Goal: Task Accomplishment & Management: Manage account settings

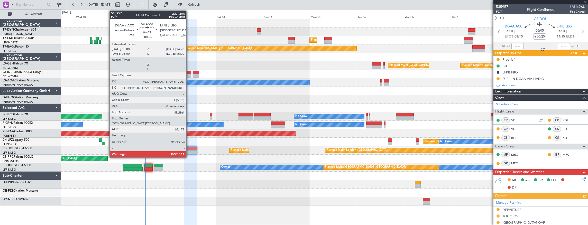
click at [189, 150] on div at bounding box center [190, 149] width 13 height 4
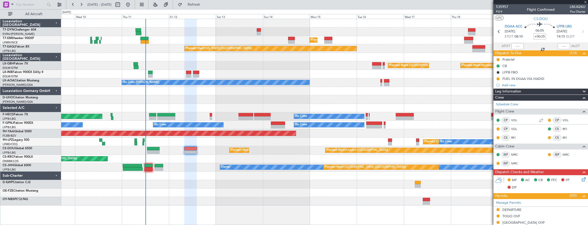
click at [190, 169] on div "Owner Planned Maint [GEOGRAPHIC_DATA] ([GEOGRAPHIC_DATA])" at bounding box center [324, 167] width 527 height 8
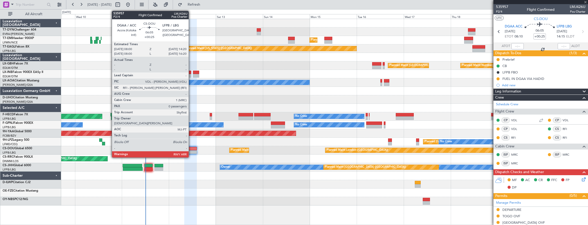
click at [191, 149] on div at bounding box center [190, 149] width 13 height 4
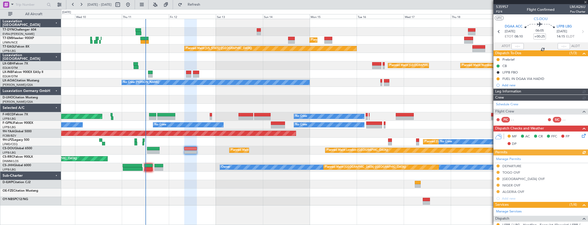
scroll to position [67, 0]
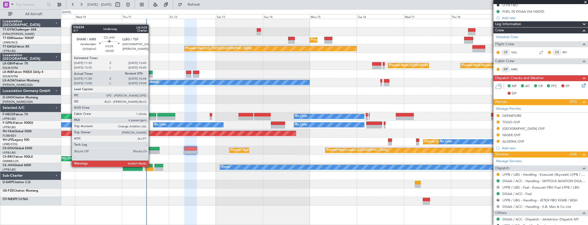
click at [151, 166] on div at bounding box center [148, 166] width 8 height 4
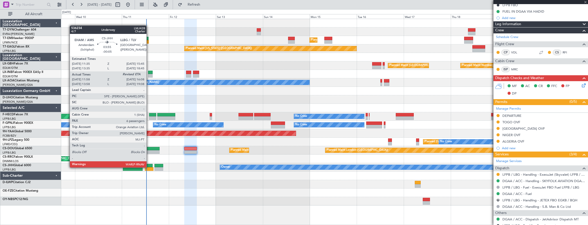
type input "-00:05"
type input "12:08"
type input "6"
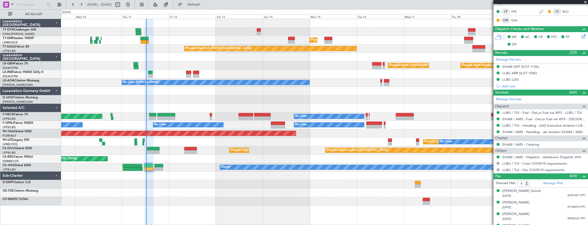
scroll to position [152, 0]
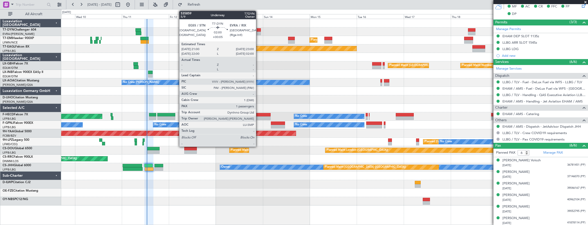
click at [258, 33] on div at bounding box center [259, 34] width 4 height 4
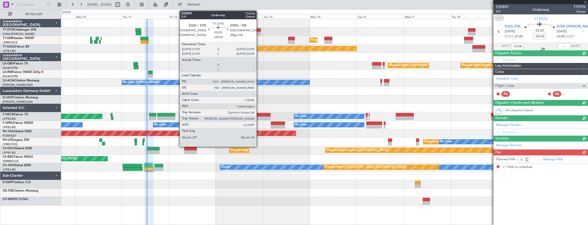
type input "+00:05"
type input "1"
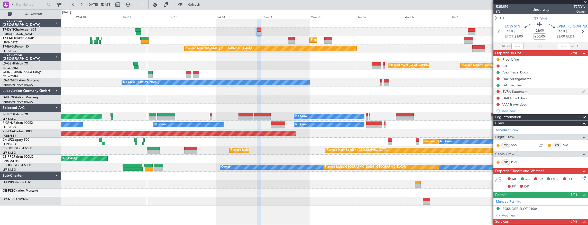
scroll to position [17, 0]
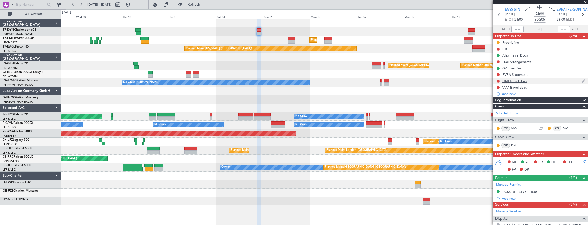
click at [524, 81] on div "DMI travel docs" at bounding box center [514, 81] width 25 height 4
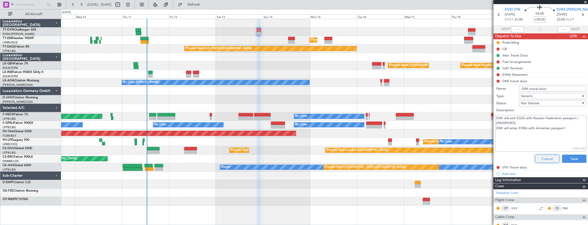
click at [537, 159] on button "Cancel" at bounding box center [547, 159] width 24 height 8
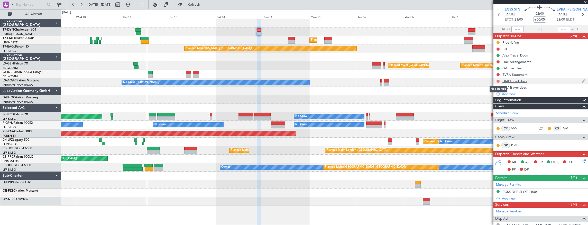
click at [498, 82] on button at bounding box center [497, 81] width 3 height 3
click at [495, 102] on span "Completed" at bounding box center [500, 103] width 17 height 5
click at [510, 88] on div "VVV Travel docs" at bounding box center [514, 87] width 24 height 4
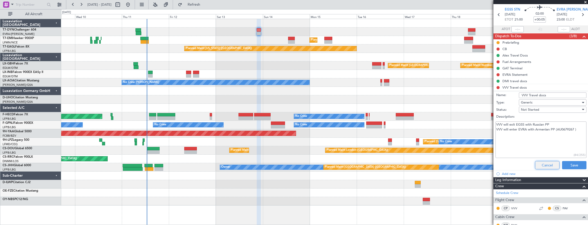
click at [539, 166] on button "Cancel" at bounding box center [547, 165] width 24 height 8
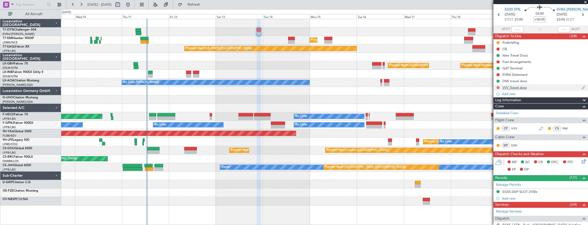
click at [498, 87] on button at bounding box center [497, 87] width 3 height 3
click at [502, 110] on span "Completed" at bounding box center [500, 109] width 17 height 5
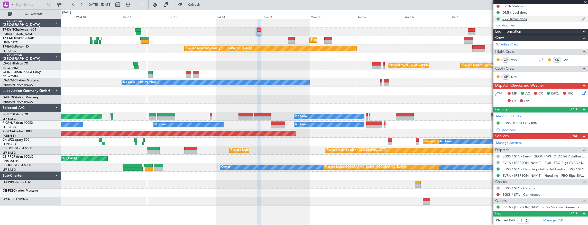
scroll to position [96, 0]
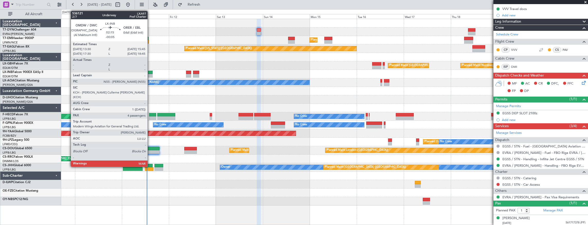
click at [150, 72] on div at bounding box center [150, 73] width 5 height 4
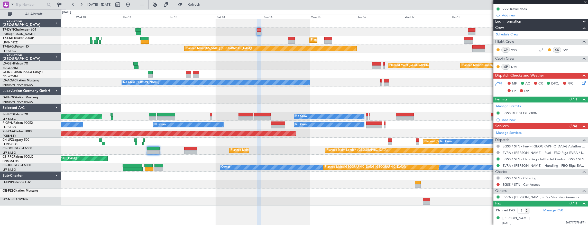
type input "-00:05"
type input "4"
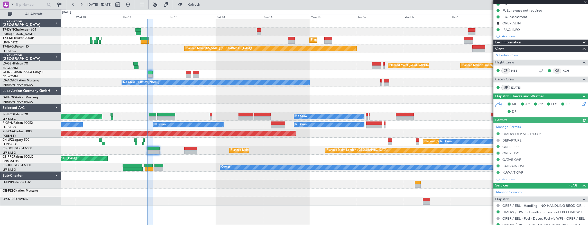
scroll to position [169, 0]
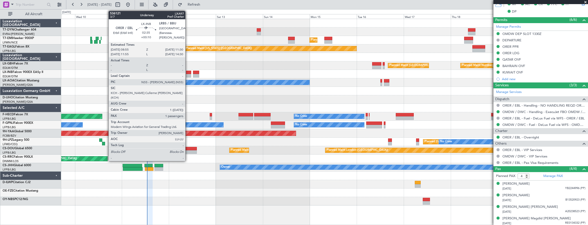
click at [188, 73] on div at bounding box center [188, 73] width 5 height 4
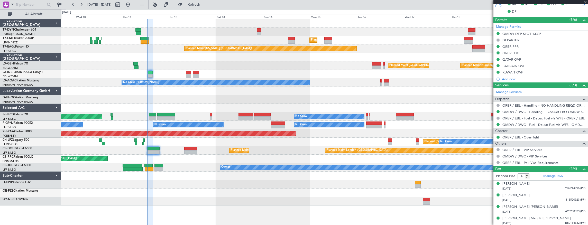
type input "+00:10"
type input "1"
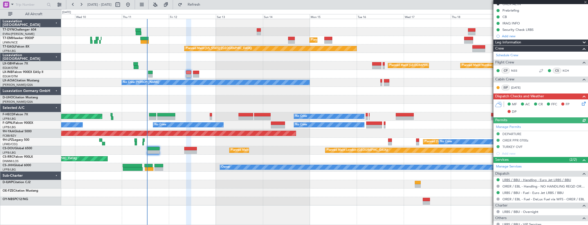
scroll to position [108, 0]
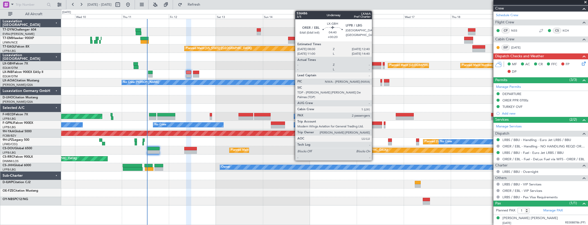
click at [374, 63] on div at bounding box center [376, 64] width 9 height 4
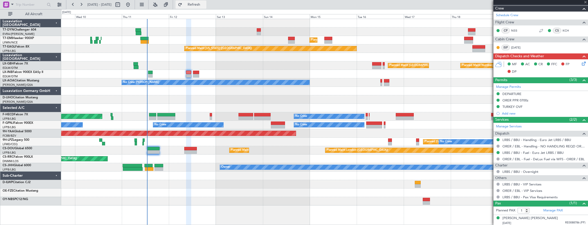
type input "+00:20"
type input "2"
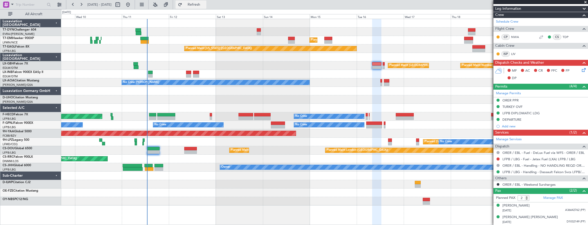
scroll to position [0, 0]
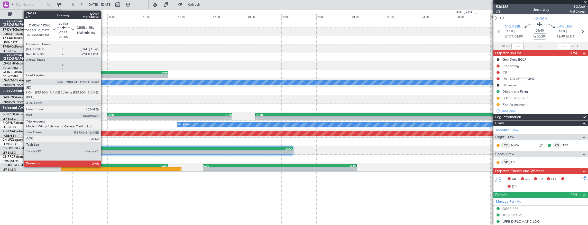
click at [103, 72] on div "OMDW" at bounding box center [109, 72] width 39 height 3
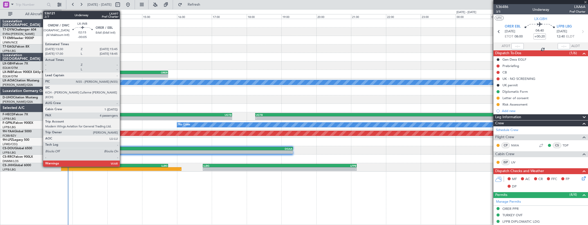
type input "-00:05"
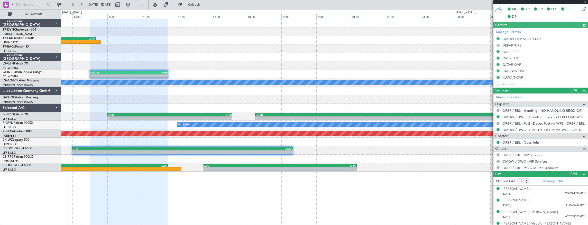
scroll to position [169, 0]
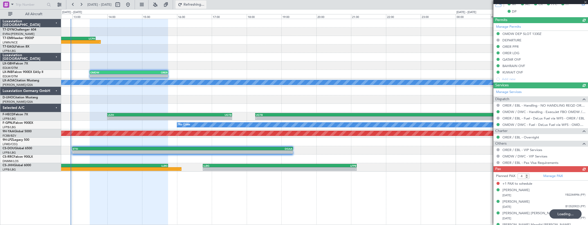
type input "5"
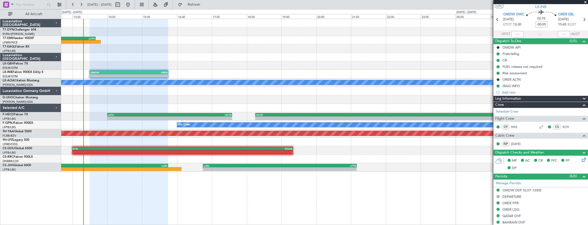
scroll to position [0, 0]
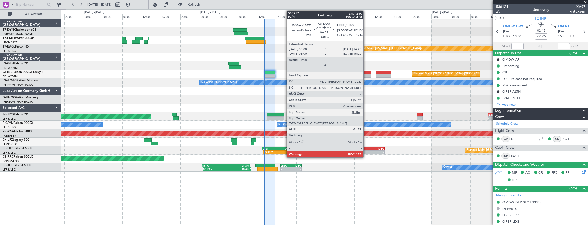
click at [366, 148] on div "DGAA" at bounding box center [362, 148] width 15 height 3
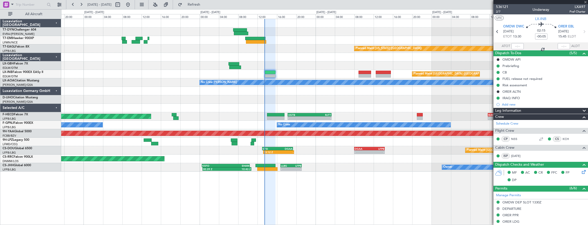
type input "+00:25"
type input "0"
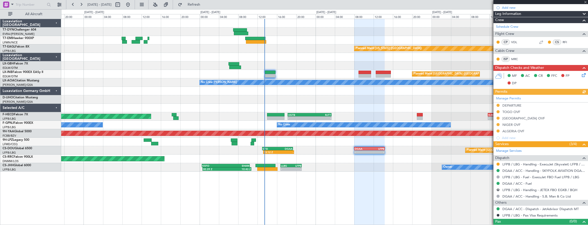
scroll to position [84, 0]
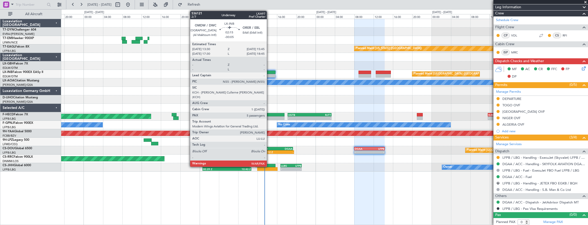
click at [269, 72] on div at bounding box center [270, 73] width 11 height 4
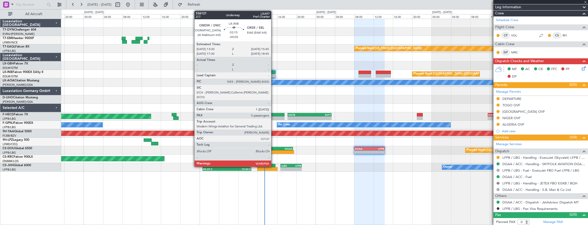
type input "-00:05"
type input "5"
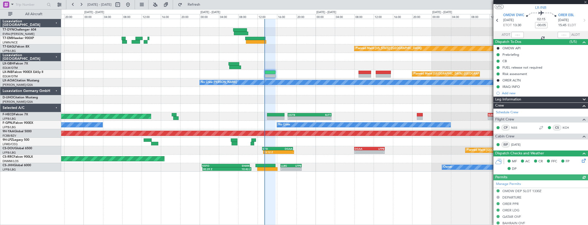
scroll to position [0, 0]
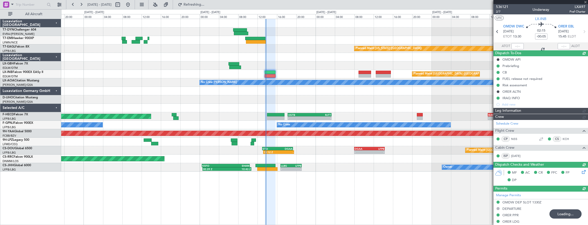
type input "13:38"
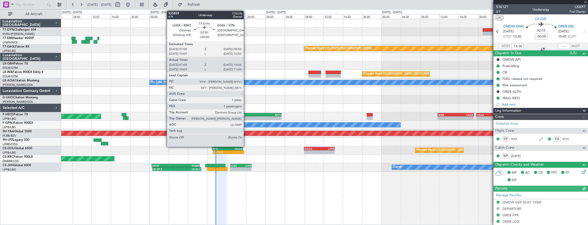
click at [172, 35] on div "Planned Maint [GEOGRAPHIC_DATA] Planned Maint [GEOGRAPHIC_DATA] Planned Maint […" at bounding box center [324, 95] width 527 height 153
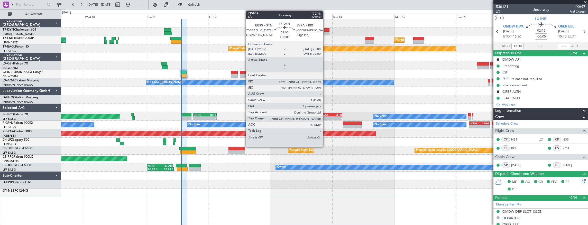
click at [325, 30] on div at bounding box center [326, 30] width 5 height 4
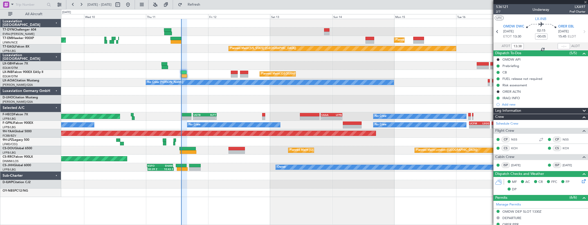
type input "+00:05"
type input "1"
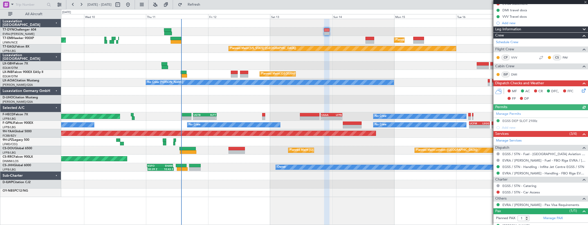
scroll to position [96, 0]
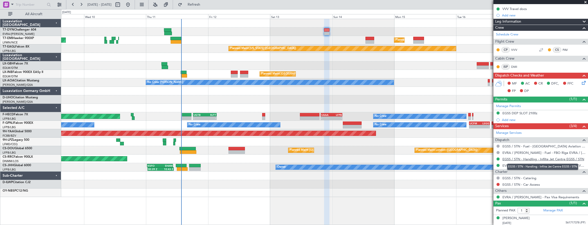
click at [533, 158] on link "EGSS / STN - Handling - Inflite Jet Centre EGSS / STN" at bounding box center [543, 159] width 82 height 4
click at [520, 158] on link "EGSS / STN - Handling - Inflite Jet Centre EGSS / STN" at bounding box center [543, 159] width 82 height 4
